Goal: Information Seeking & Learning: Learn about a topic

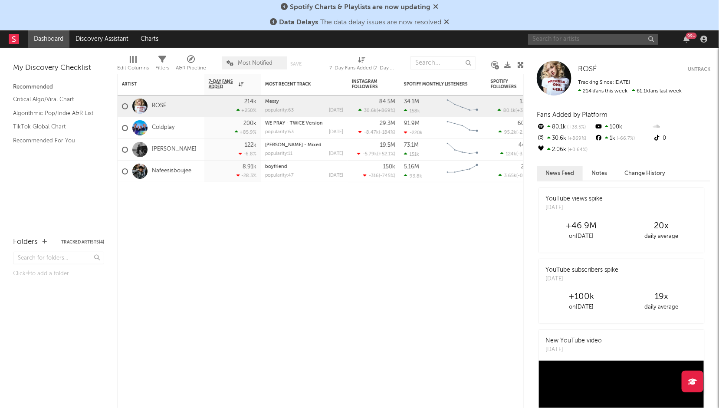
click at [540, 40] on input "text" at bounding box center [593, 39] width 130 height 11
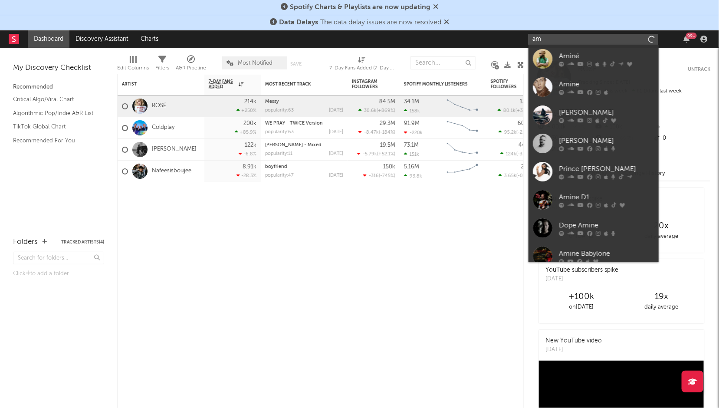
type input "a"
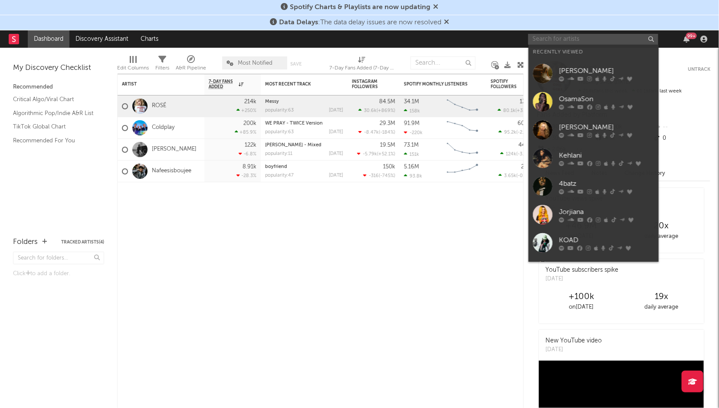
paste input "Aminé"
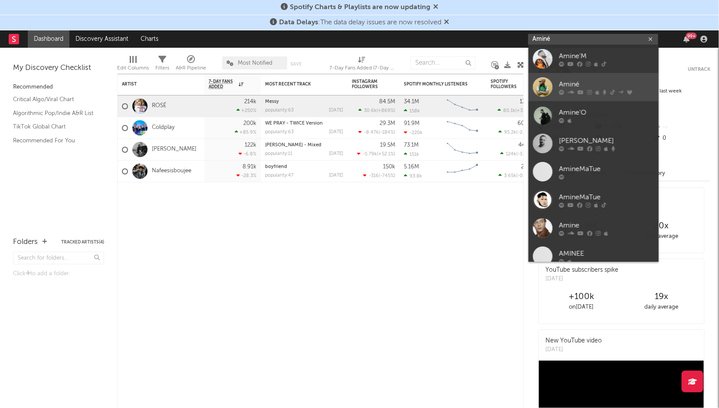
type input "Aminé"
click at [536, 87] on div at bounding box center [543, 87] width 20 height 20
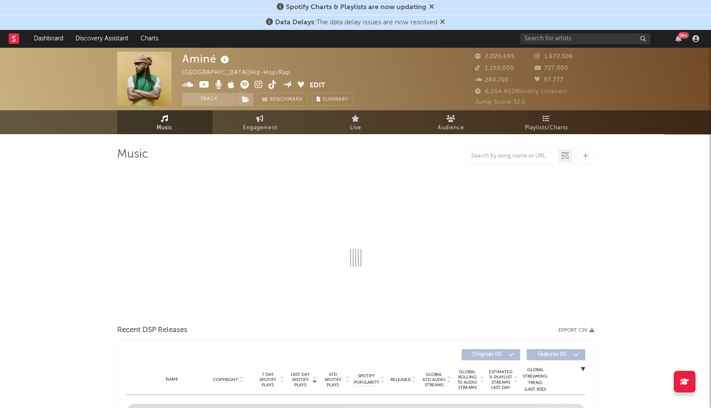
select select "6m"
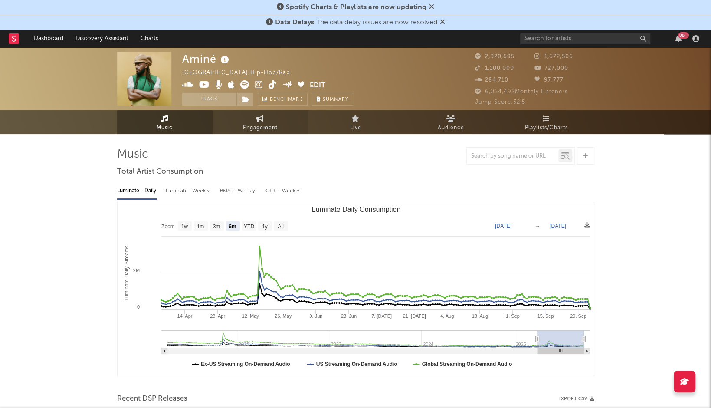
click at [260, 125] on span "Engagement" at bounding box center [260, 128] width 35 height 10
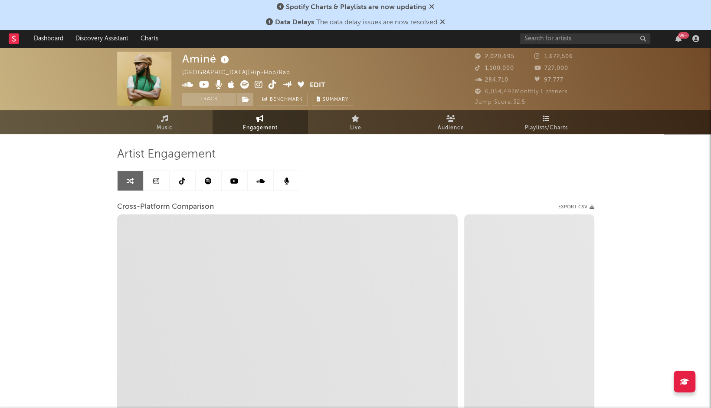
select select "1w"
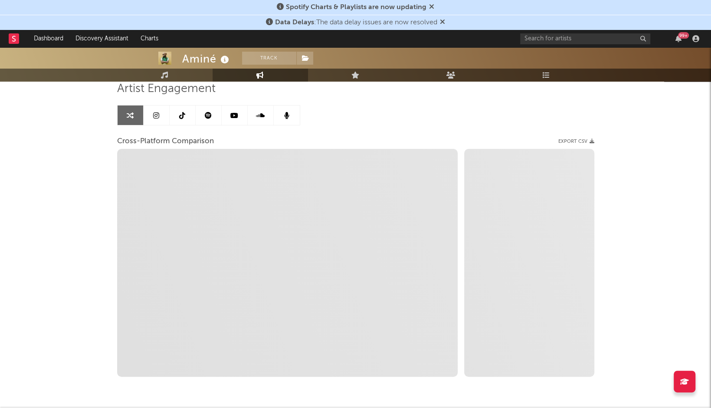
scroll to position [54, 0]
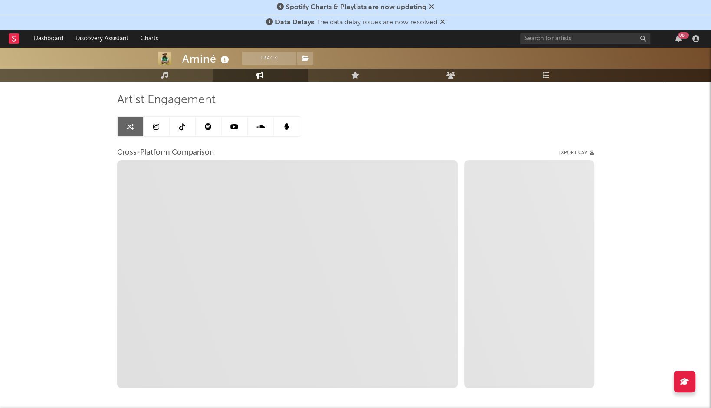
select select "1m"
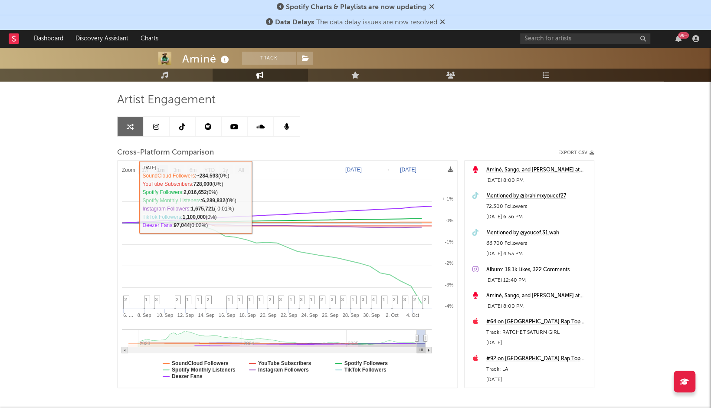
click at [155, 129] on icon at bounding box center [156, 126] width 6 height 7
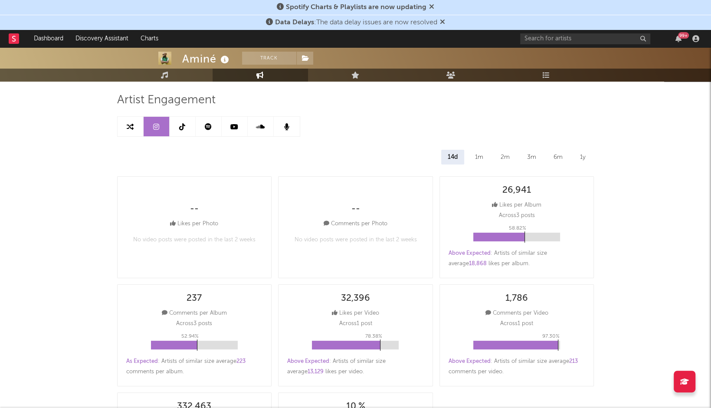
select select "6m"
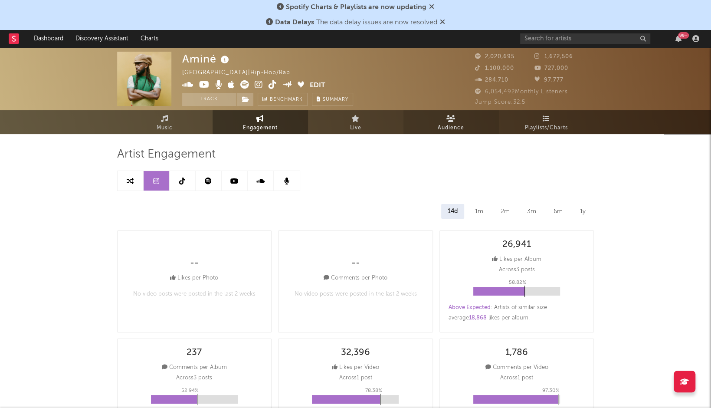
click at [445, 128] on span "Audience" at bounding box center [451, 128] width 26 height 10
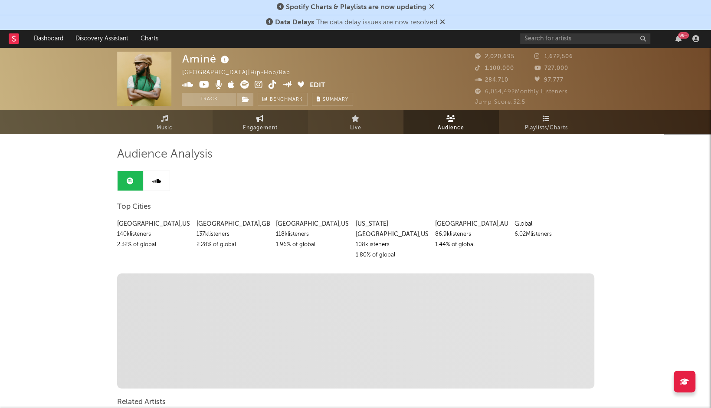
click at [263, 115] on icon at bounding box center [259, 118] width 7 height 7
select select "1w"
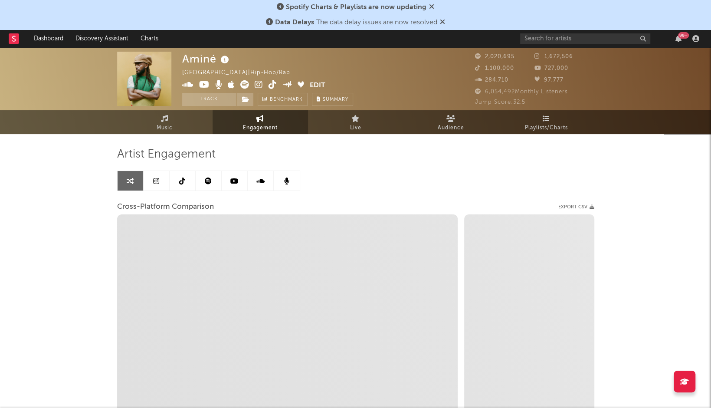
click at [159, 180] on link at bounding box center [157, 181] width 26 height 20
select select "6m"
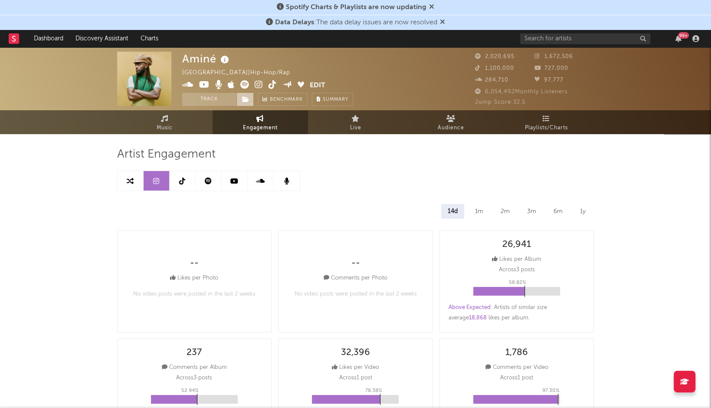
click at [242, 93] on span at bounding box center [244, 99] width 17 height 13
click at [178, 181] on link at bounding box center [183, 181] width 26 height 20
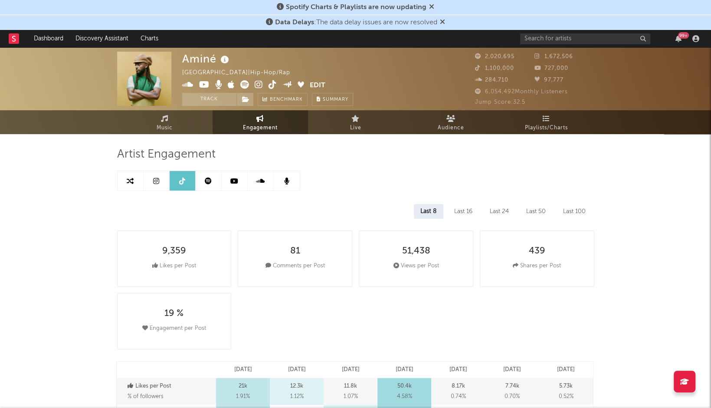
select select "6m"
click at [156, 180] on icon at bounding box center [156, 180] width 6 height 7
select select "6m"
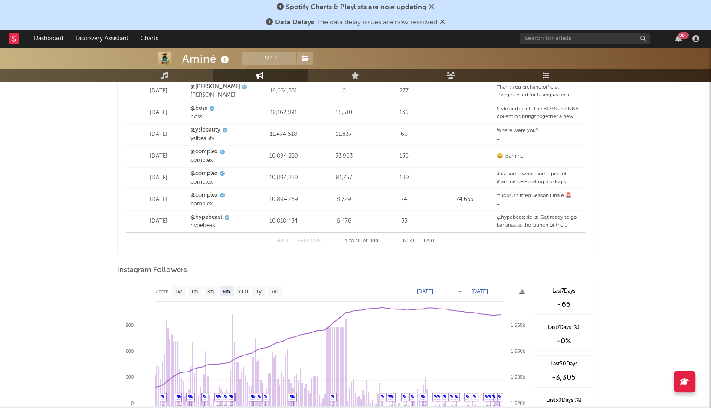
scroll to position [1268, 0]
